Goal: Register for event/course

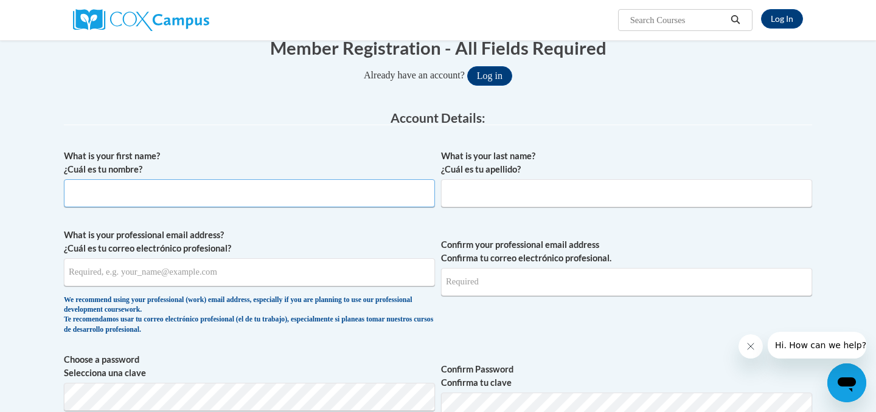
click at [296, 189] on input "What is your first name? ¿Cuál es tu nombre?" at bounding box center [249, 193] width 371 height 28
type input "Mary"
click at [649, 205] on input "What is your last name? ¿Cuál es tu apellido?" at bounding box center [626, 193] width 371 height 28
type input "Ochiai"
click at [337, 272] on input "What is your professional email address? ¿Cuál es tu correo electrónico profesi…" at bounding box center [249, 273] width 371 height 28
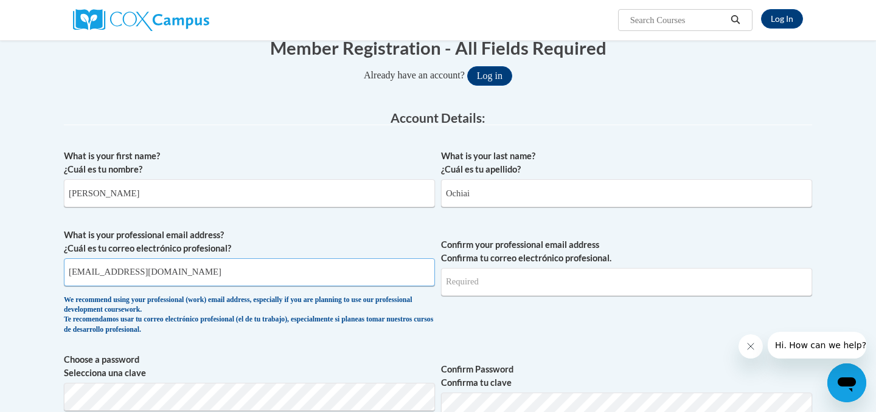
type input "mochiai@tulane.edu"
click at [614, 272] on input "Confirm your professional email address Confirma tu correo electrónico profesio…" at bounding box center [626, 282] width 371 height 28
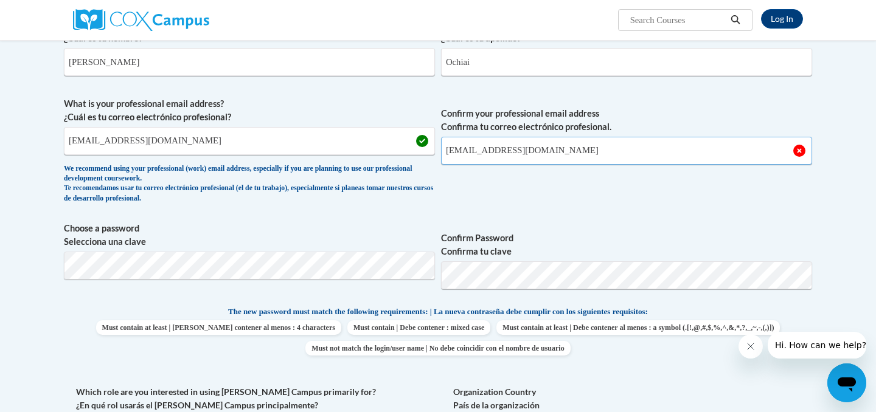
scroll to position [267, 0]
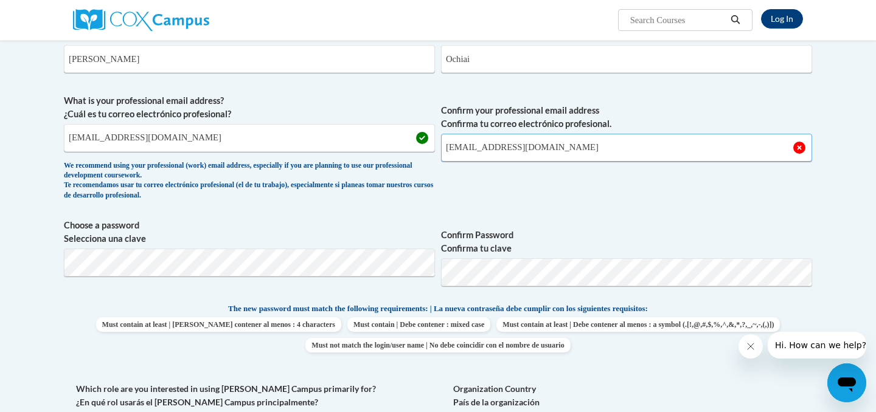
type input "mochiai@tulane.edu"
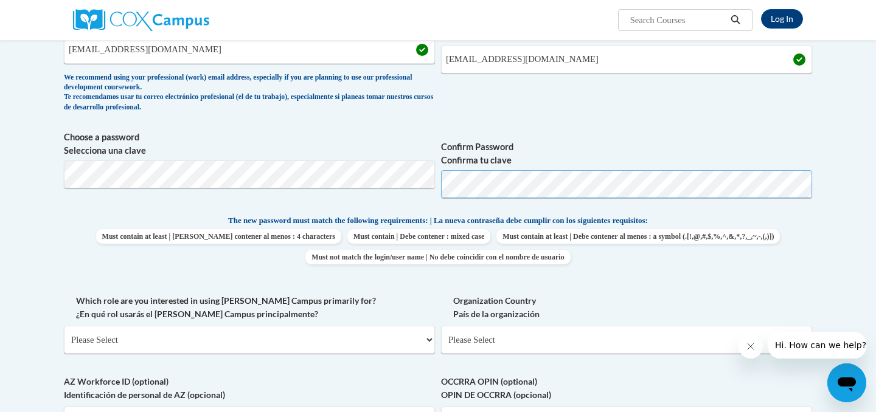
scroll to position [372, 0]
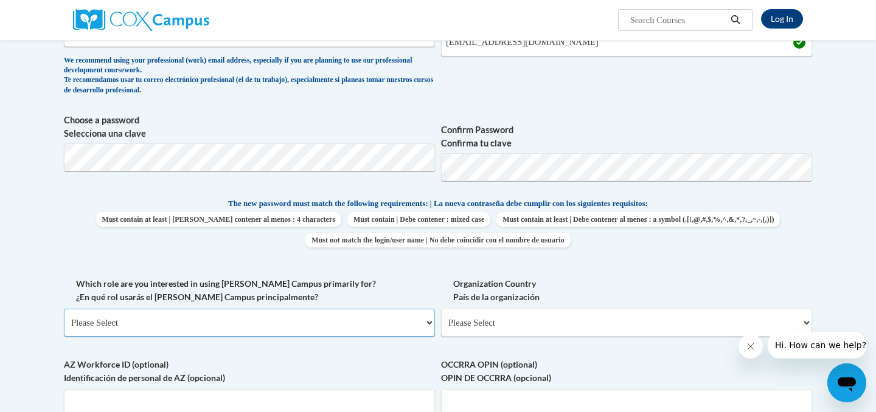
click at [349, 325] on select "Please Select College/University | Colegio/Universidad Community/Nonprofit Part…" at bounding box center [249, 323] width 371 height 28
select select "fbf2d438-af2f-41f8-98f1-81c410e29de3"
click at [64, 309] on select "Please Select College/University | Colegio/Universidad Community/Nonprofit Part…" at bounding box center [249, 323] width 371 height 28
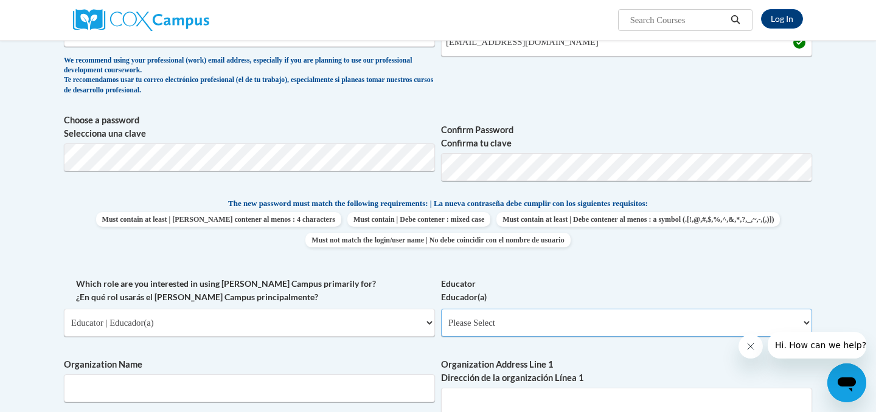
click at [498, 329] on select "Please Select Early Learning/Daycare Teacher/Family Home Care Provider | Maestr…" at bounding box center [626, 323] width 371 height 28
click at [497, 321] on select "Please Select Early Learning/Daycare Teacher/Family Home Care Provider | Maestr…" at bounding box center [626, 323] width 371 height 28
select select "8e40623d-54d0-45cd-9f92-5df65cd3f8cf"
click at [441, 309] on select "Please Select Early Learning/Daycare Teacher/Family Home Care Provider | Maestr…" at bounding box center [626, 323] width 371 height 28
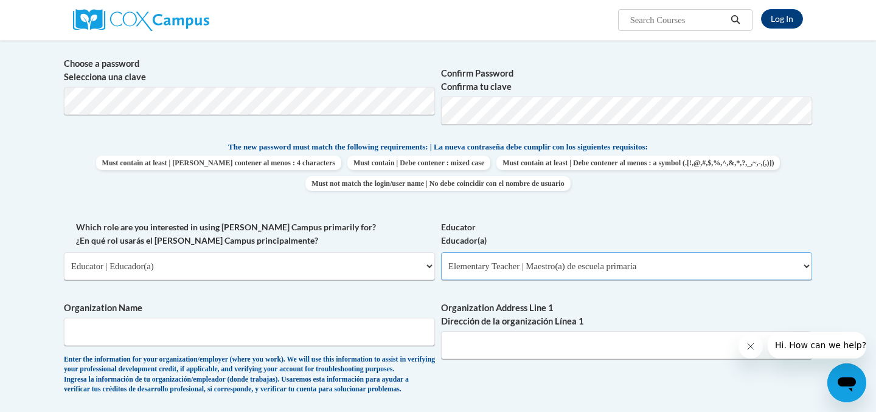
scroll to position [443, 0]
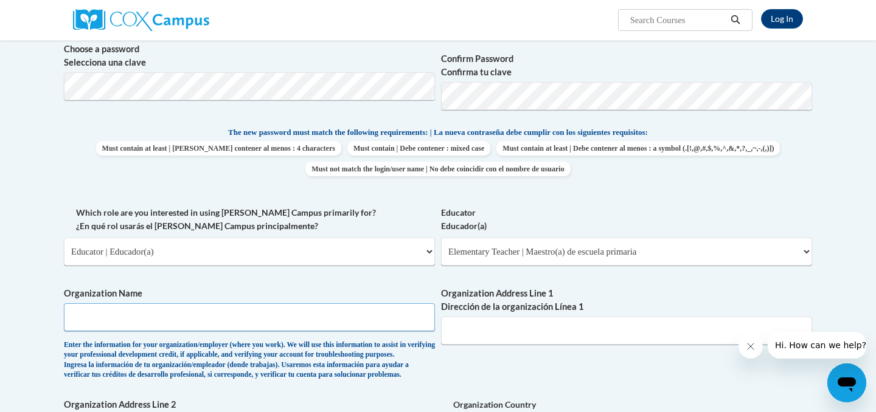
click at [324, 316] on input "Organization Name" at bounding box center [249, 318] width 371 height 28
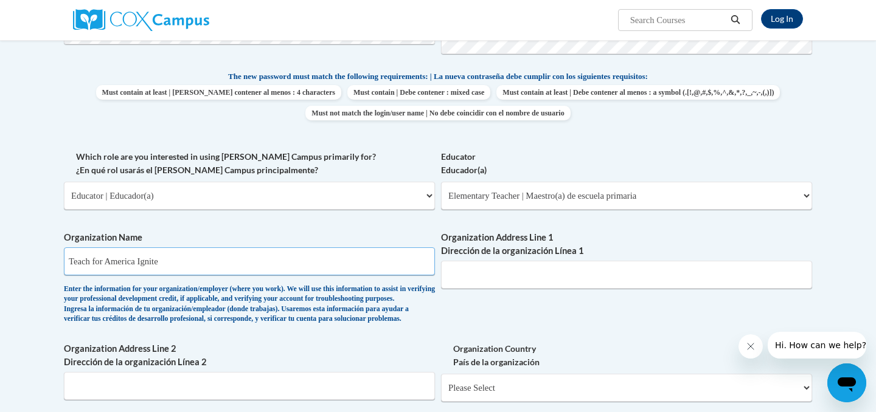
scroll to position [518, 0]
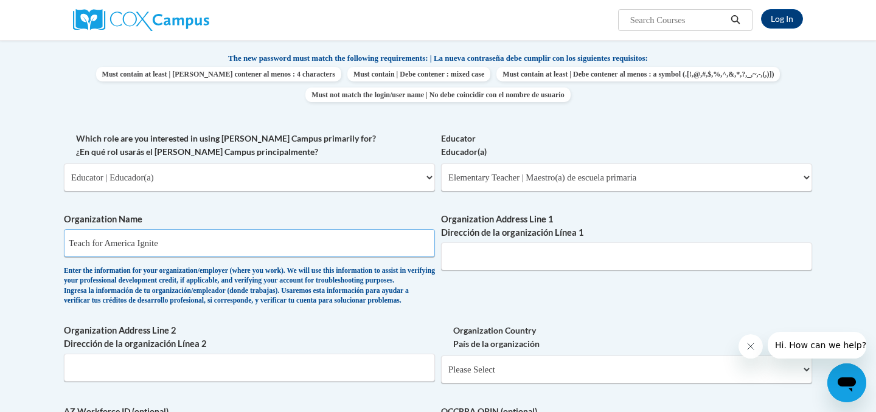
type input "Teach for America Ignite"
click at [518, 257] on input "Organization Address Line 1 Dirección de la organización Línea 1" at bounding box center [626, 257] width 371 height 28
paste input "25 Broadway 12th floo"
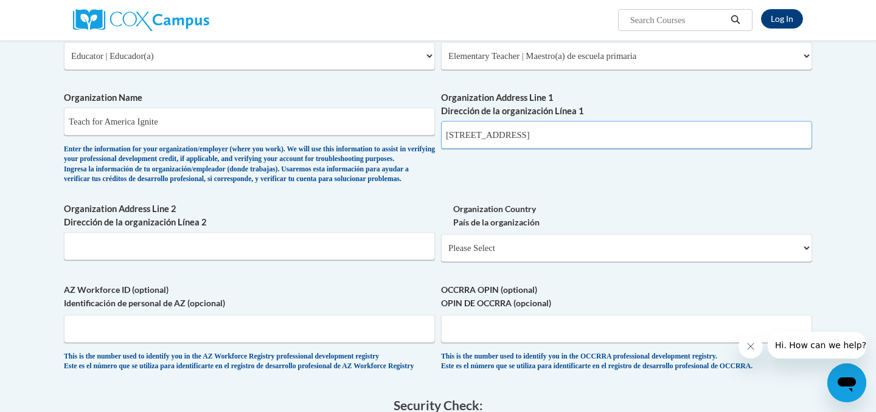
scroll to position [650, 0]
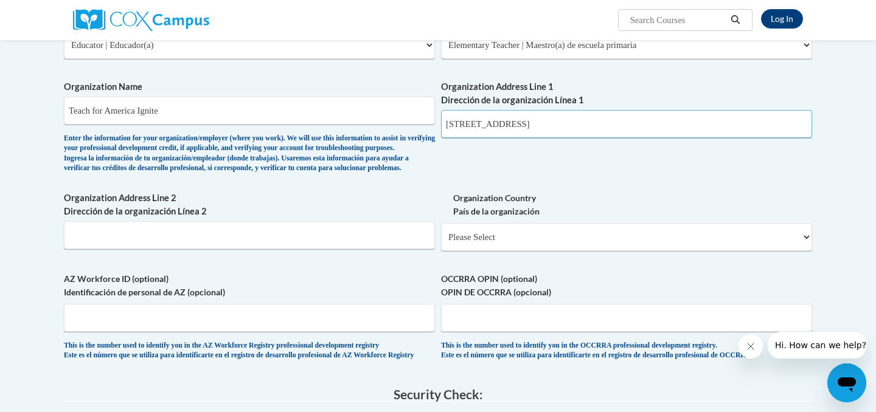
type input "25 Broadway 12th floor"
click at [519, 251] on select "Please Select United States | Estados Unidos Outside of the United States | Fue…" at bounding box center [626, 237] width 371 height 28
select select "ad49bcad-a171-4b2e-b99c-48b446064914"
click at [441, 243] on select "Please Select United States | Estados Unidos Outside of the United States | Fue…" at bounding box center [626, 237] width 371 height 28
select select
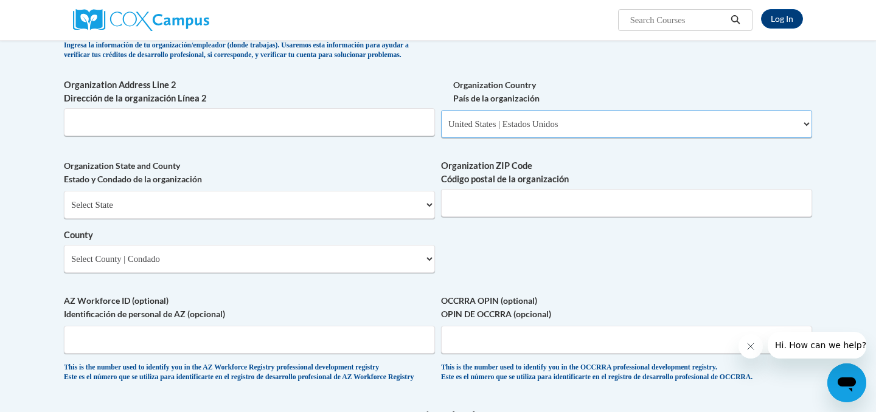
scroll to position [771, 0]
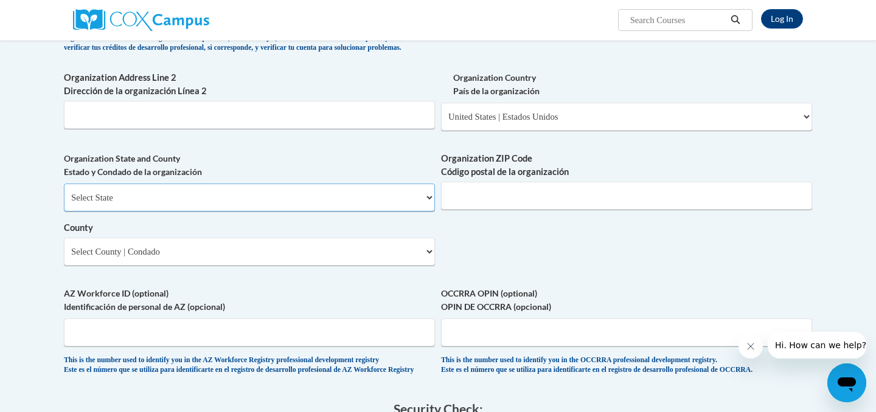
click at [345, 212] on select "Select State Alabama Alaska Arizona Arkansas California Colorado Connecticut De…" at bounding box center [249, 198] width 371 height 28
select select "New York"
click at [64, 204] on select "Select State Alabama Alaska Arizona Arkansas California Colorado Connecticut De…" at bounding box center [249, 198] width 371 height 28
click at [570, 210] on input "Organization ZIP Code Código postal de la organización" at bounding box center [626, 196] width 371 height 28
type input "10004"
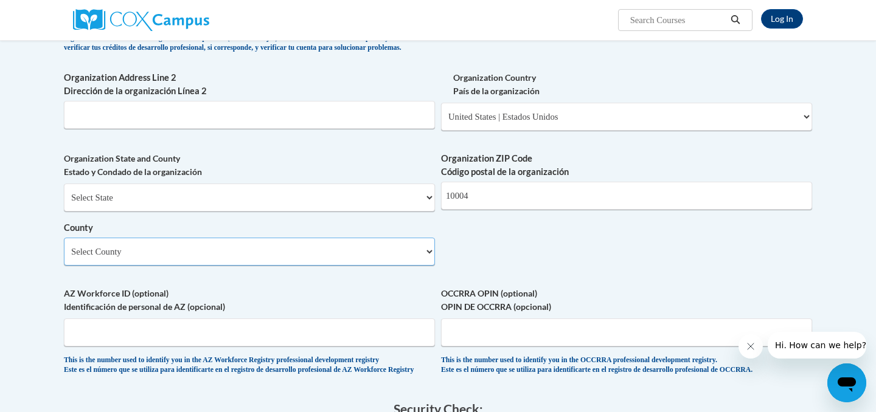
click at [281, 266] on select "Select County Albany Allegany Bronx Broome Cattaraugus Cayuga Chautauqua Chemun…" at bounding box center [249, 252] width 371 height 28
select select "New York"
click at [64, 258] on select "Select County Albany Allegany Bronx Broome Cattaraugus Cayuga Chautauqua Chemun…" at bounding box center [249, 252] width 371 height 28
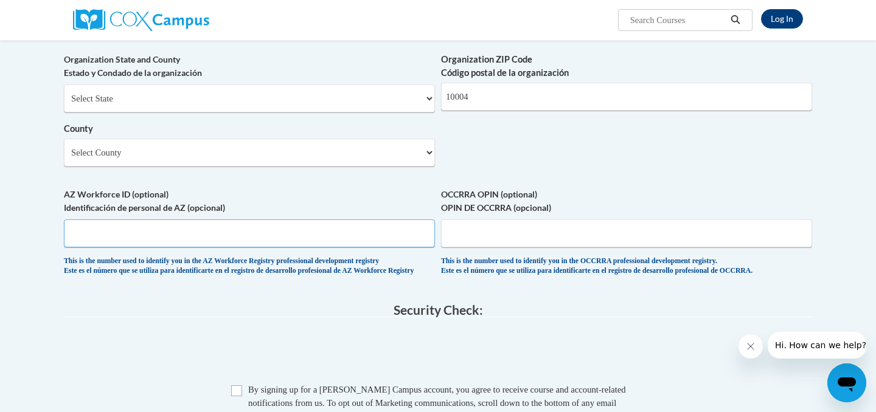
click at [346, 248] on input "AZ Workforce ID (optional) Identificación de personal de AZ (opcional)" at bounding box center [249, 234] width 371 height 28
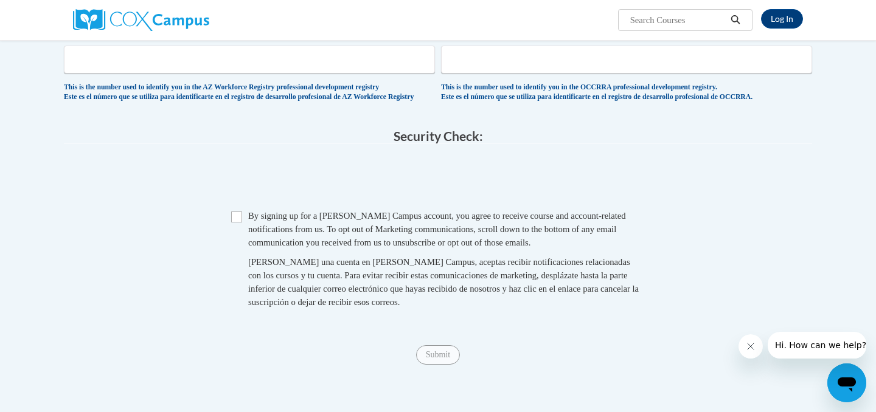
scroll to position [1046, 0]
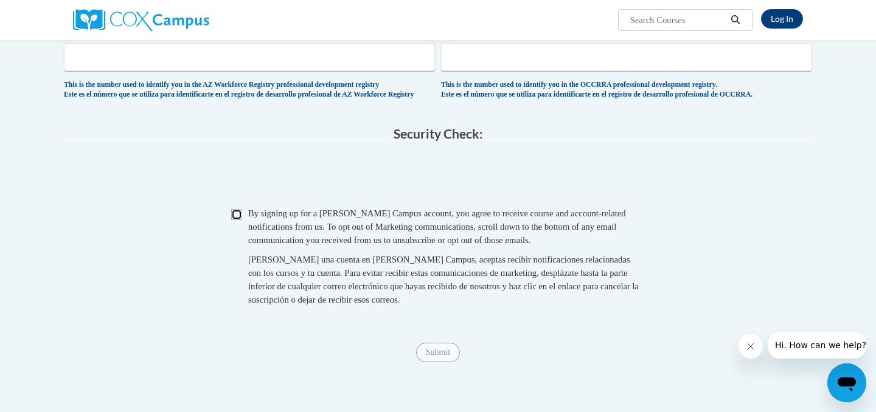
click at [238, 220] on input "Checkbox" at bounding box center [236, 214] width 11 height 11
checkbox input "true"
click at [433, 363] on input "Submit" at bounding box center [438, 352] width 44 height 19
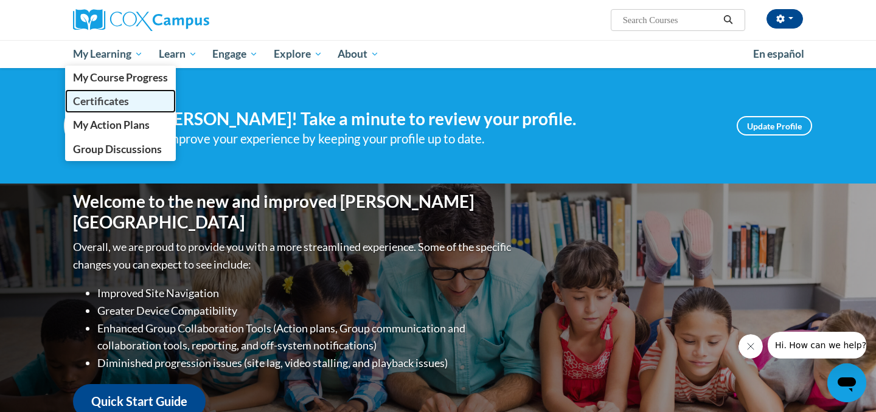
click at [118, 102] on span "Certificates" at bounding box center [101, 101] width 56 height 13
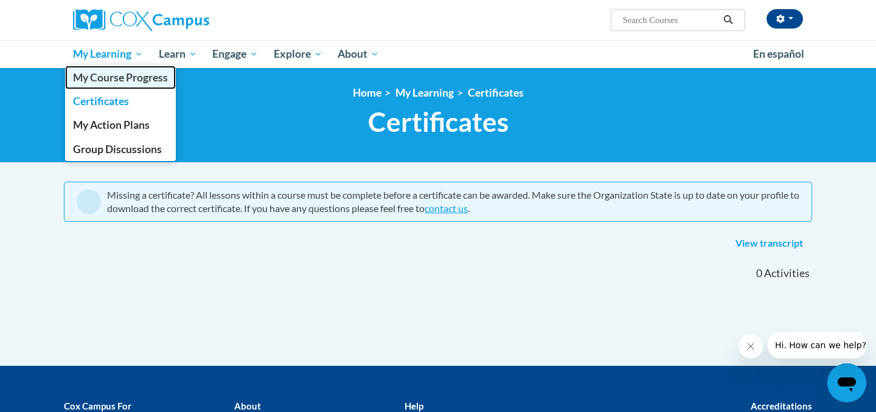
click at [121, 74] on span "My Course Progress" at bounding box center [120, 77] width 95 height 13
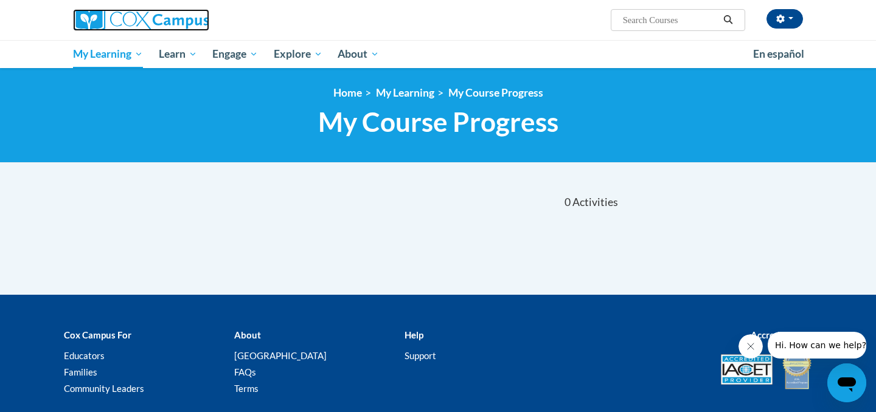
click at [156, 22] on img at bounding box center [141, 20] width 136 height 22
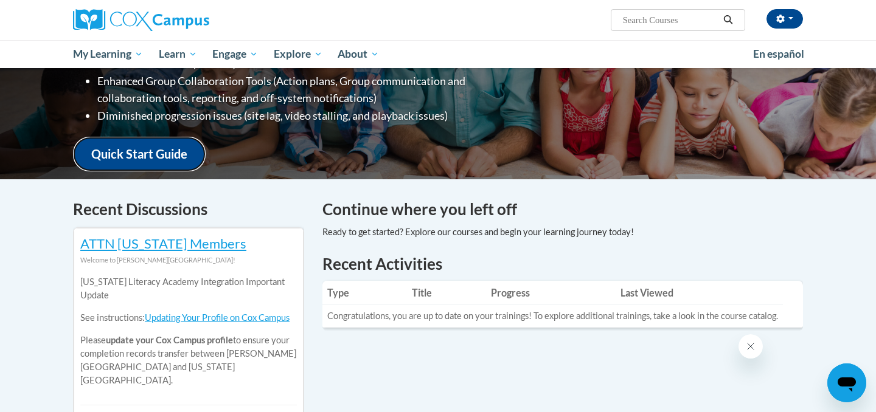
click at [173, 156] on link "Quick Start Guide" at bounding box center [139, 154] width 133 height 35
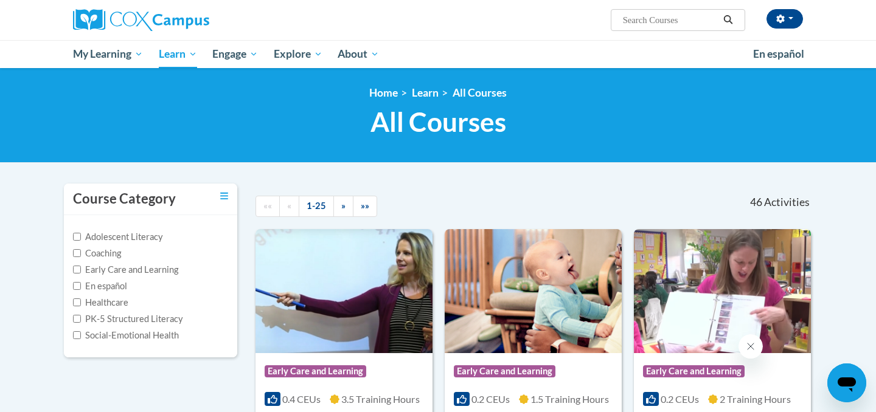
click at [679, 22] on input "Search..." at bounding box center [670, 20] width 97 height 15
type input "systemic and explicit phonics"
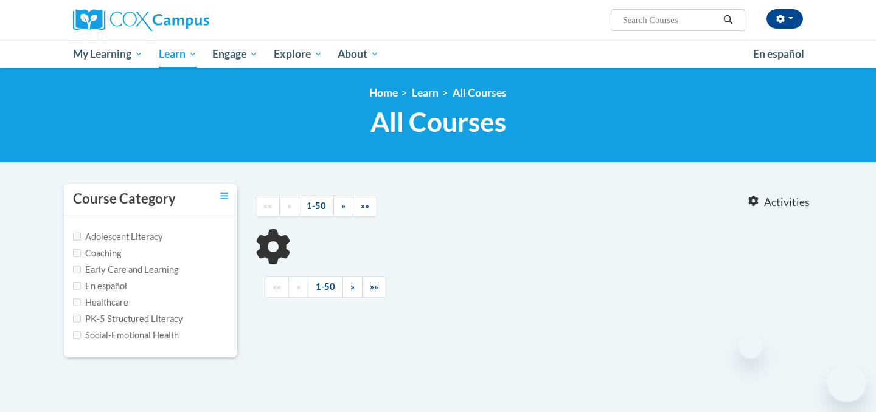
type input "systemic and explicit phonics"
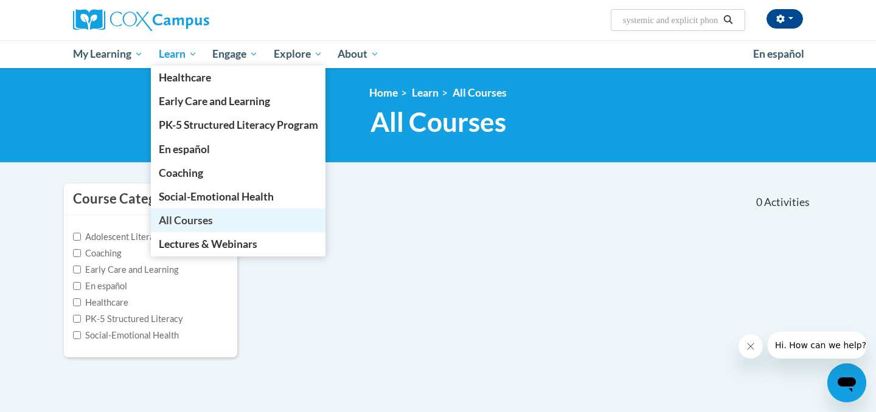
click at [214, 224] on link "All Courses" at bounding box center [238, 221] width 175 height 24
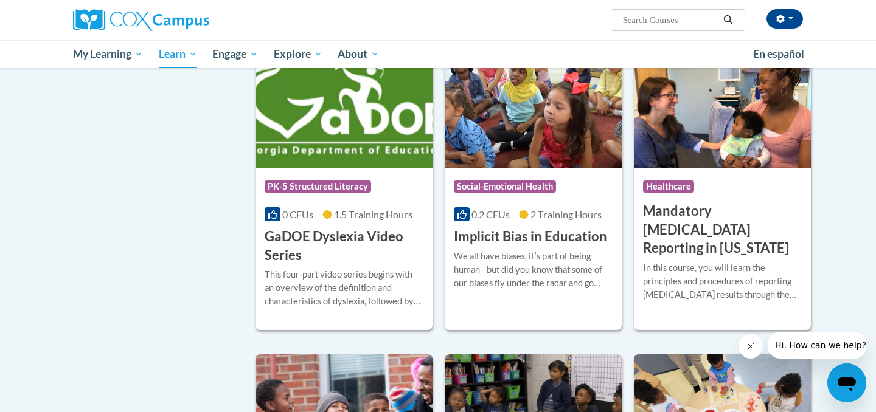
scroll to position [1482, 0]
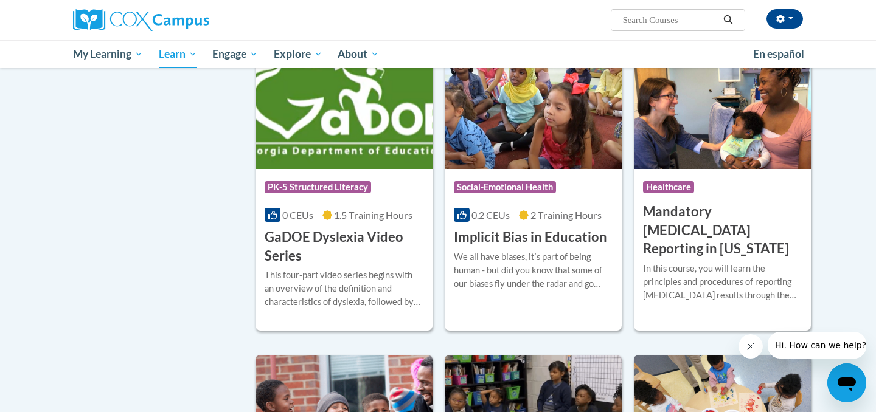
click at [660, 15] on input "Search..." at bounding box center [670, 20] width 97 height 15
type input "phonic"
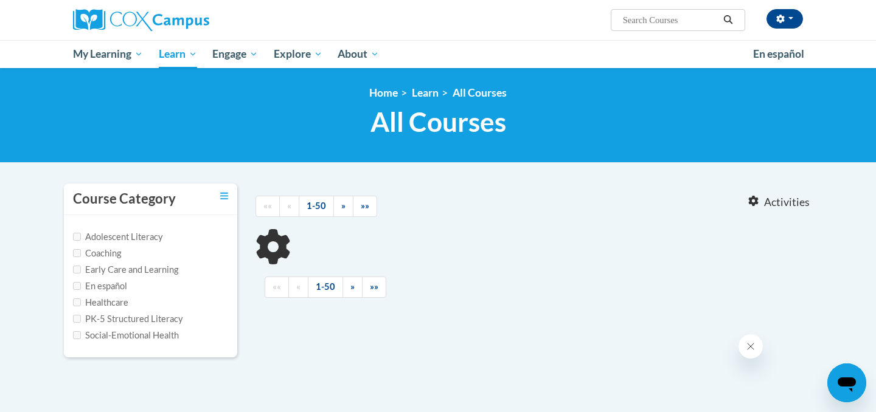
type input "phonic"
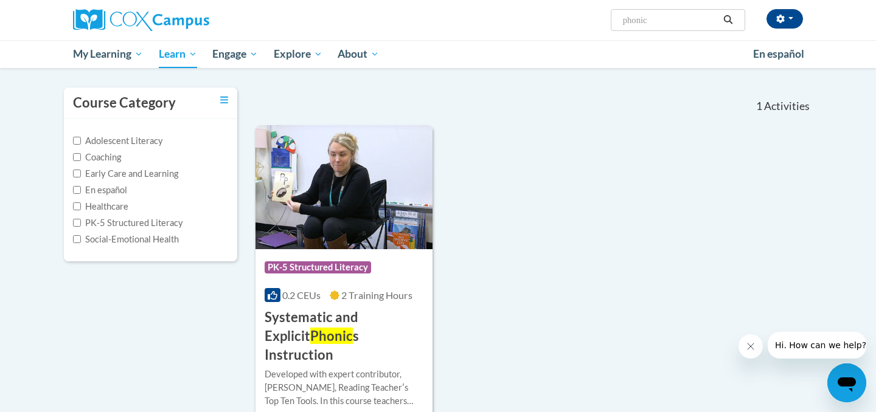
scroll to position [95, 0]
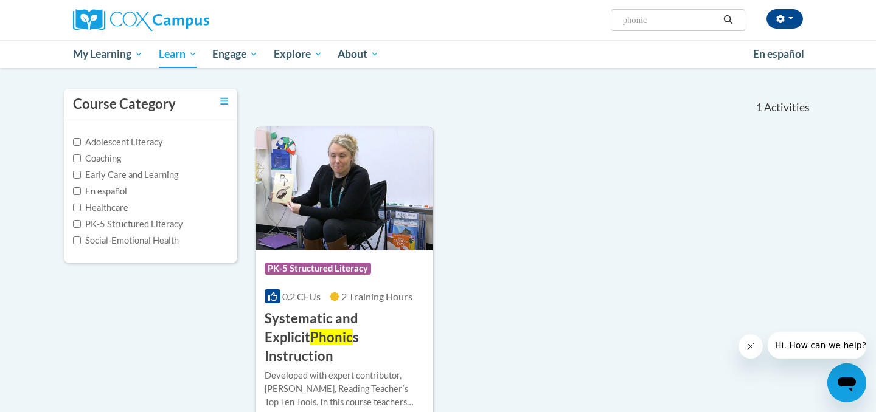
click at [353, 333] on h3 "Systematic and Explicit Phonic s Instruction" at bounding box center [344, 338] width 159 height 56
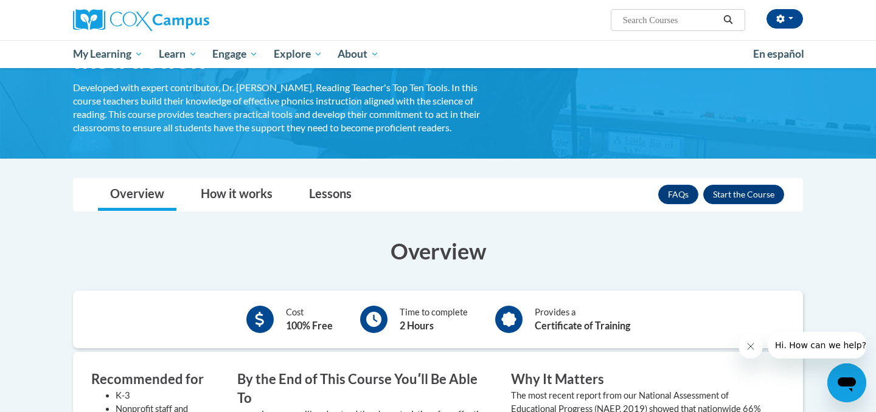
scroll to position [110, 0]
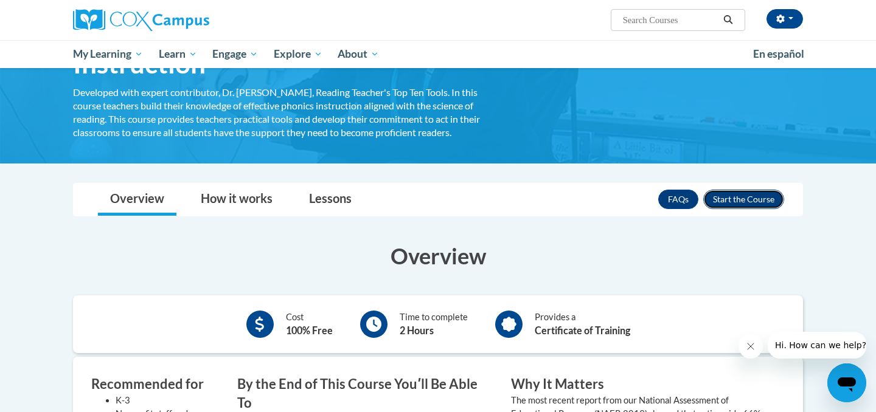
click at [734, 197] on button "Enroll" at bounding box center [743, 199] width 81 height 19
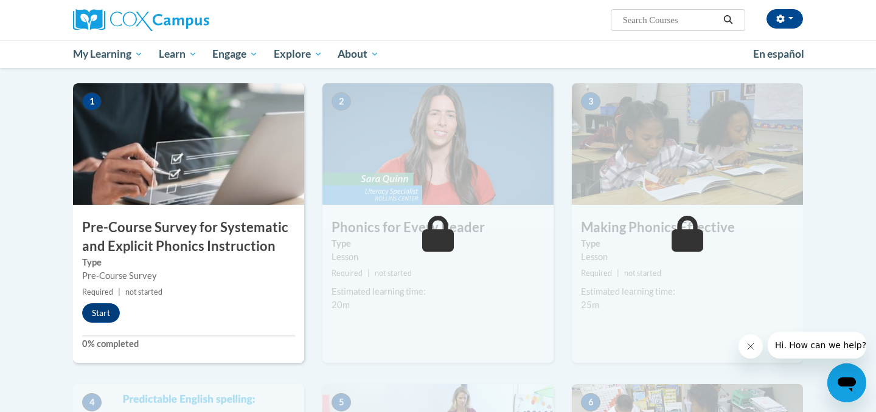
scroll to position [233, 0]
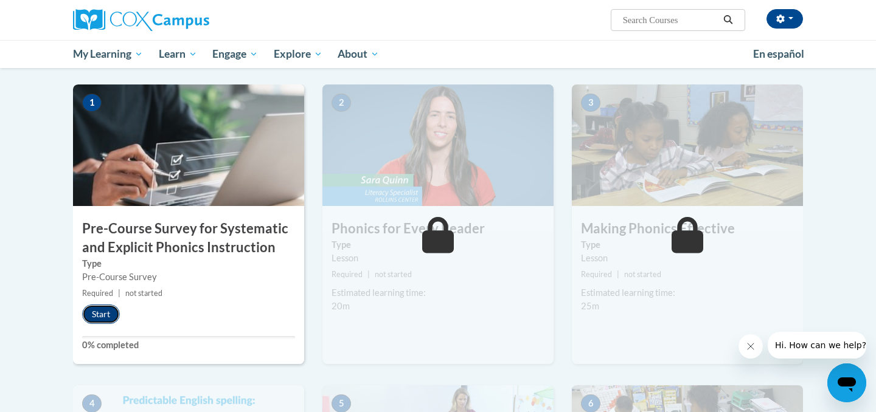
click at [91, 319] on button "Start" at bounding box center [101, 314] width 38 height 19
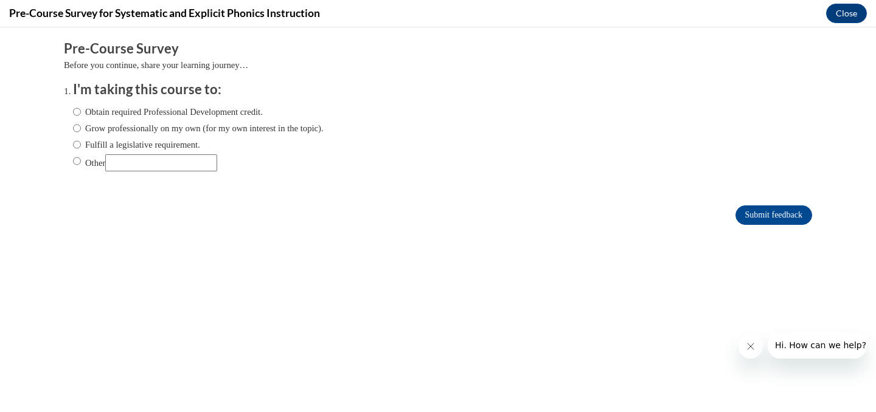
scroll to position [0, 0]
click at [224, 112] on label "Obtain required Professional Development credit." at bounding box center [168, 111] width 190 height 13
click at [81, 112] on input "Obtain required Professional Development credit." at bounding box center [77, 111] width 8 height 13
radio input "true"
click at [763, 216] on input "Submit feedback" at bounding box center [773, 215] width 77 height 19
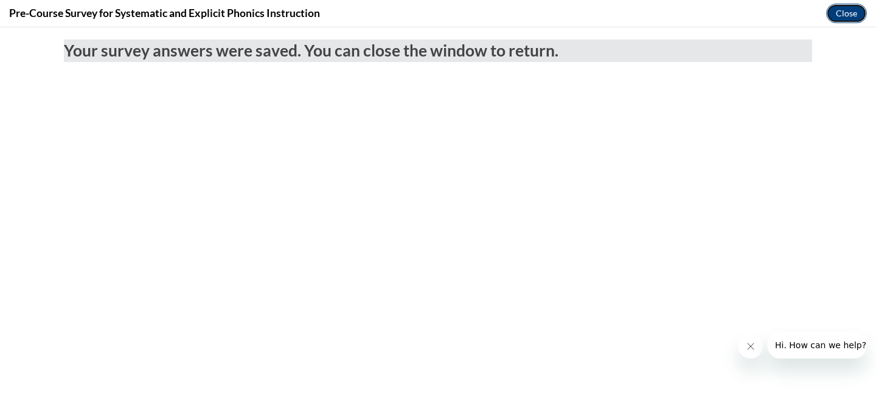
click at [854, 19] on button "Close" at bounding box center [846, 13] width 41 height 19
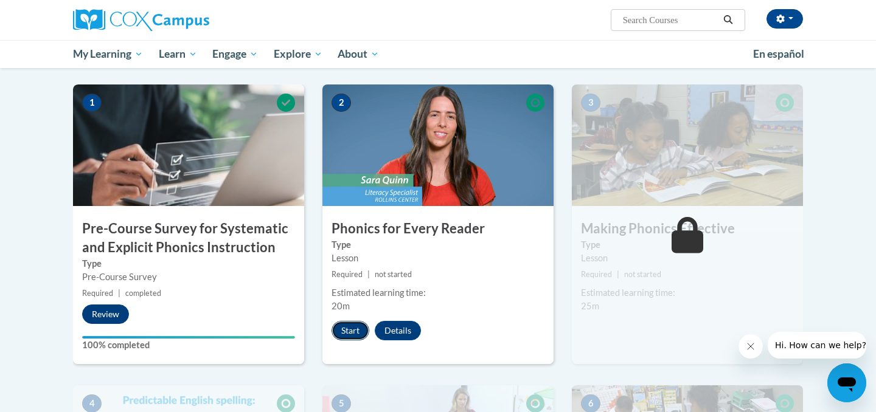
click at [356, 332] on button "Start" at bounding box center [350, 330] width 38 height 19
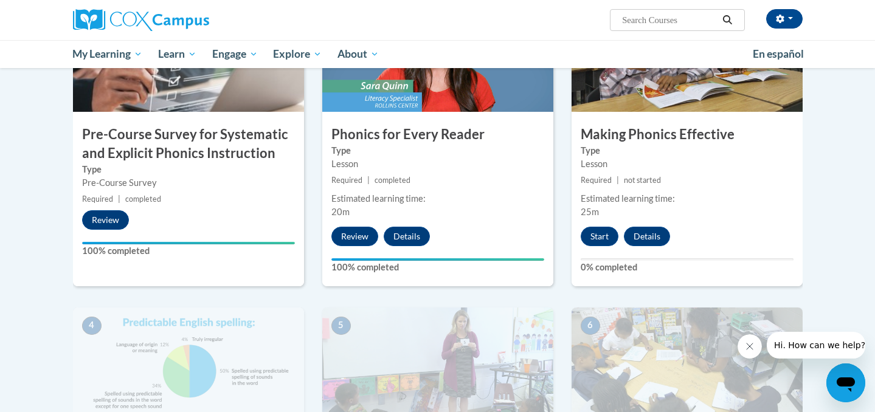
scroll to position [297, 0]
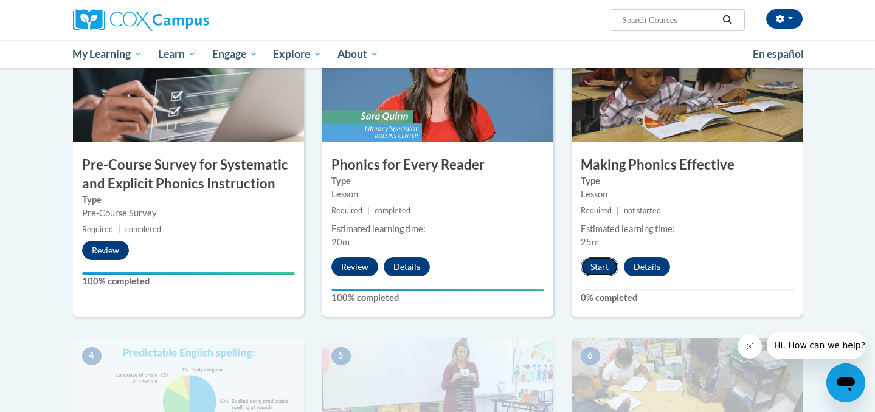
click at [596, 265] on button "Start" at bounding box center [600, 266] width 38 height 19
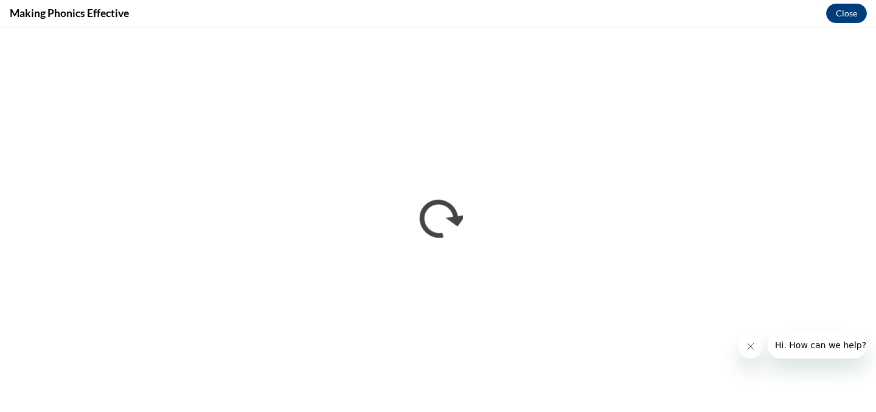
scroll to position [0, 0]
